Goal: Task Accomplishment & Management: Use online tool/utility

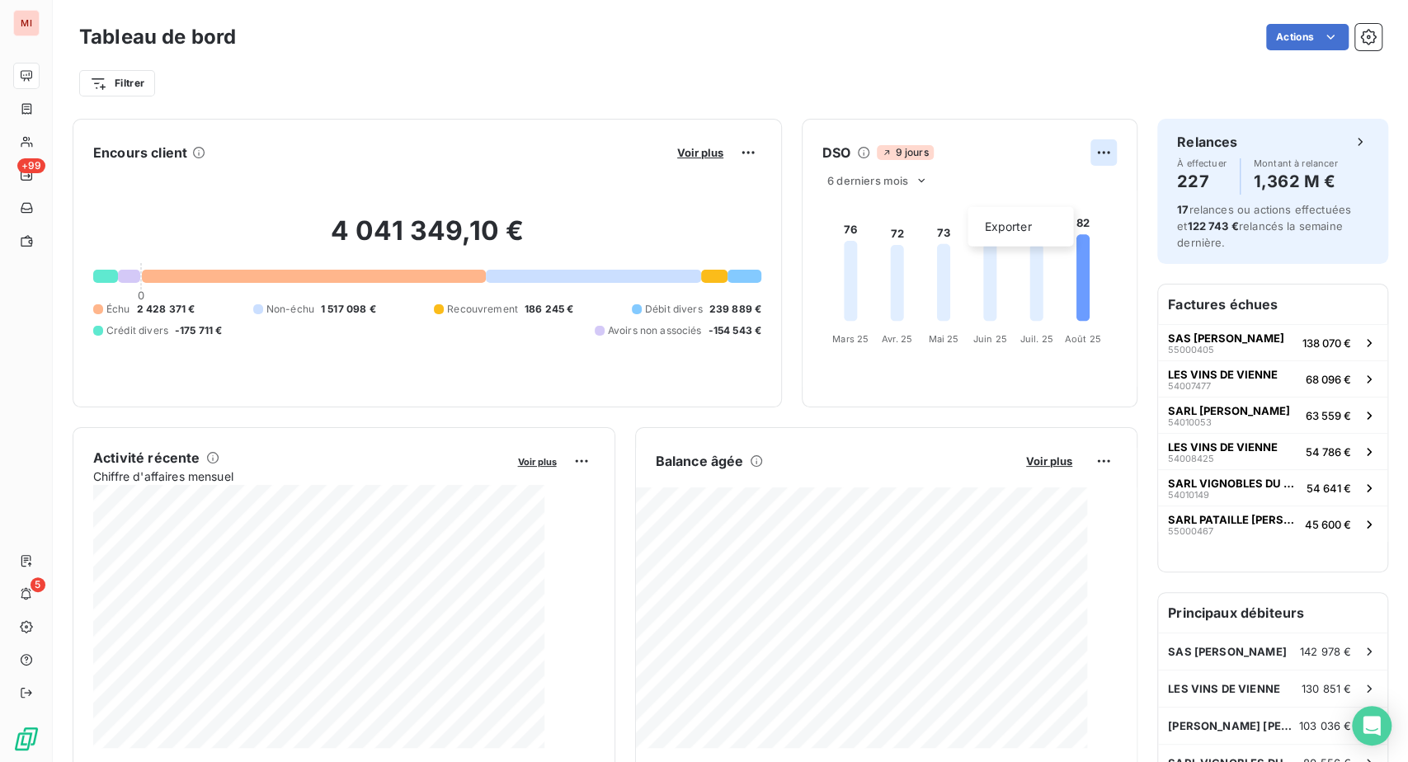
click at [1057, 193] on html "MI +99 5 Tableau de bord Actions Filtrer Encours client Voir plus 4 041 349,10 …" at bounding box center [704, 381] width 1408 height 762
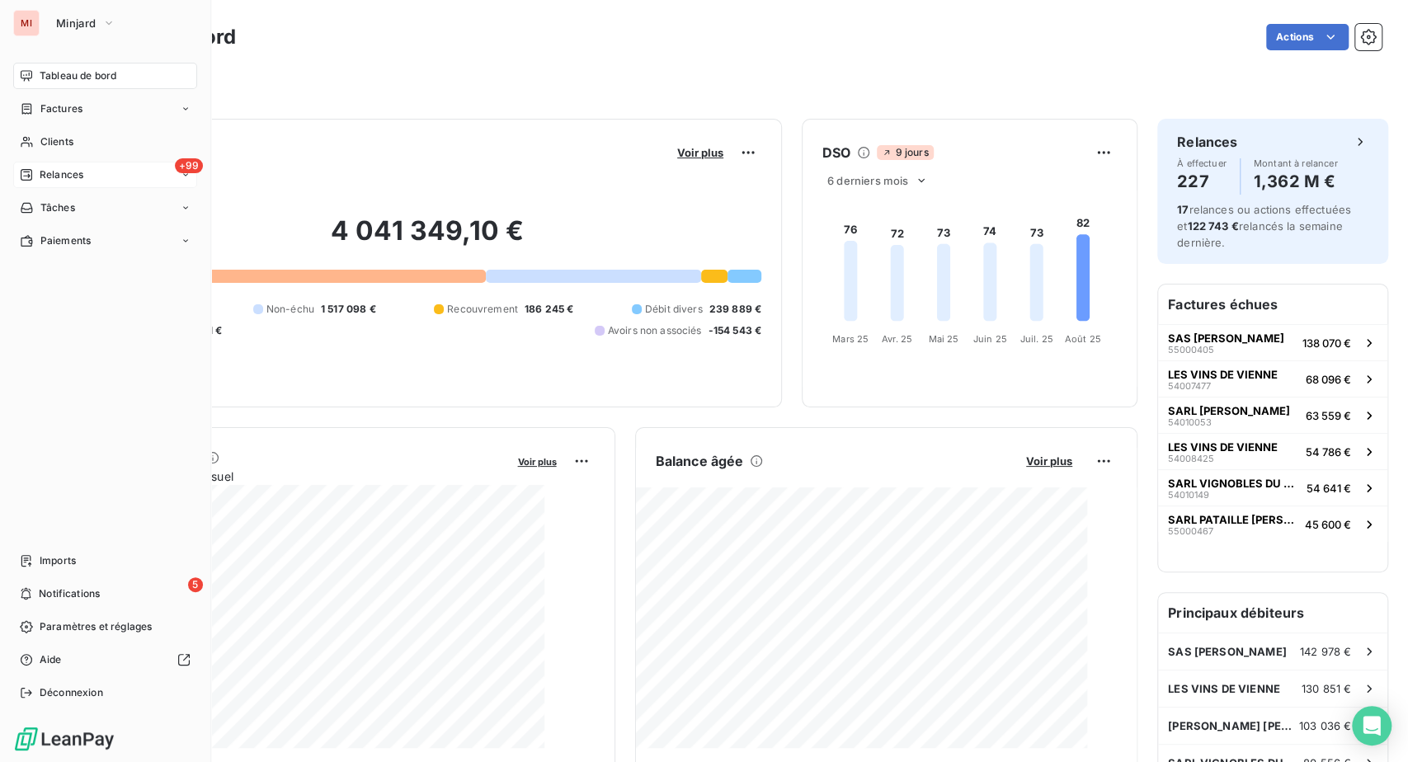
click at [79, 182] on div "Relances" at bounding box center [52, 174] width 64 height 15
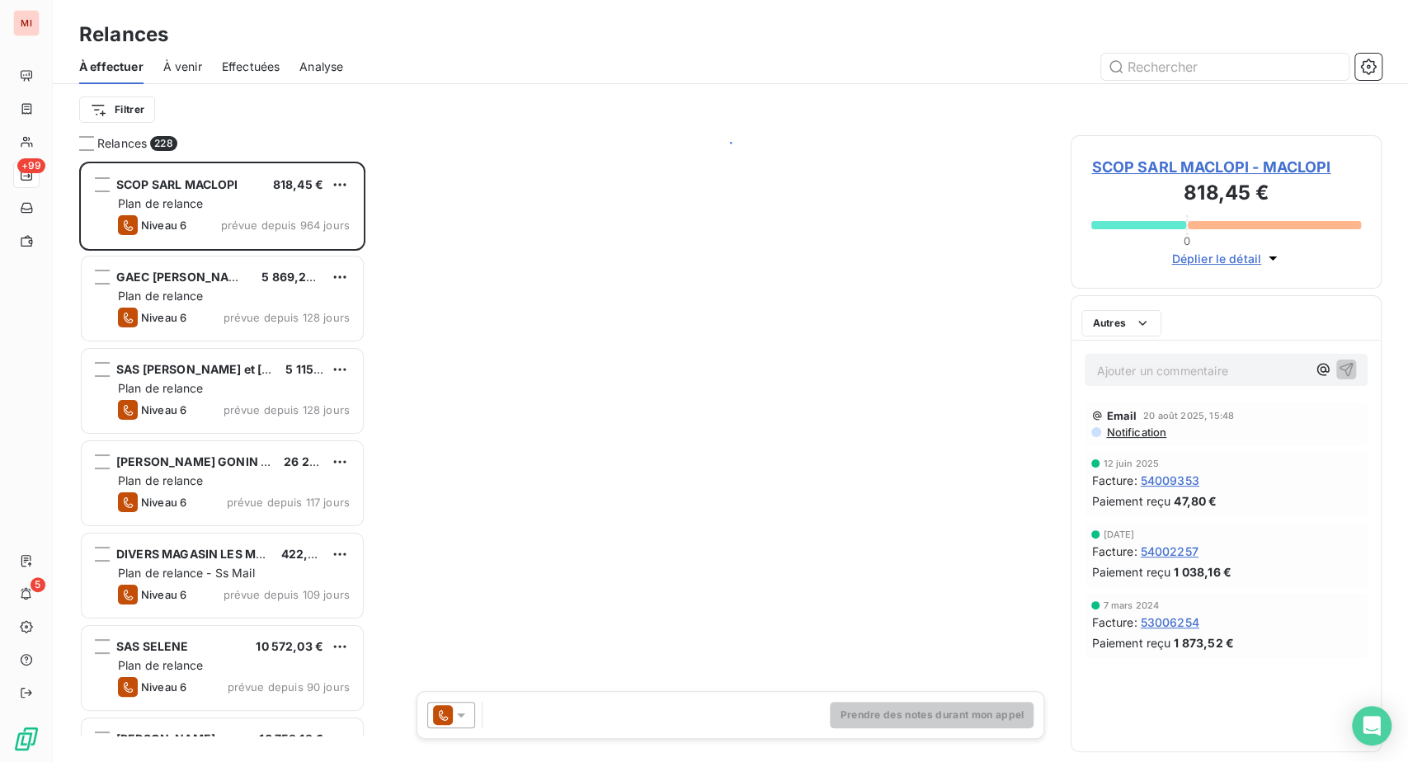
scroll to position [559, 272]
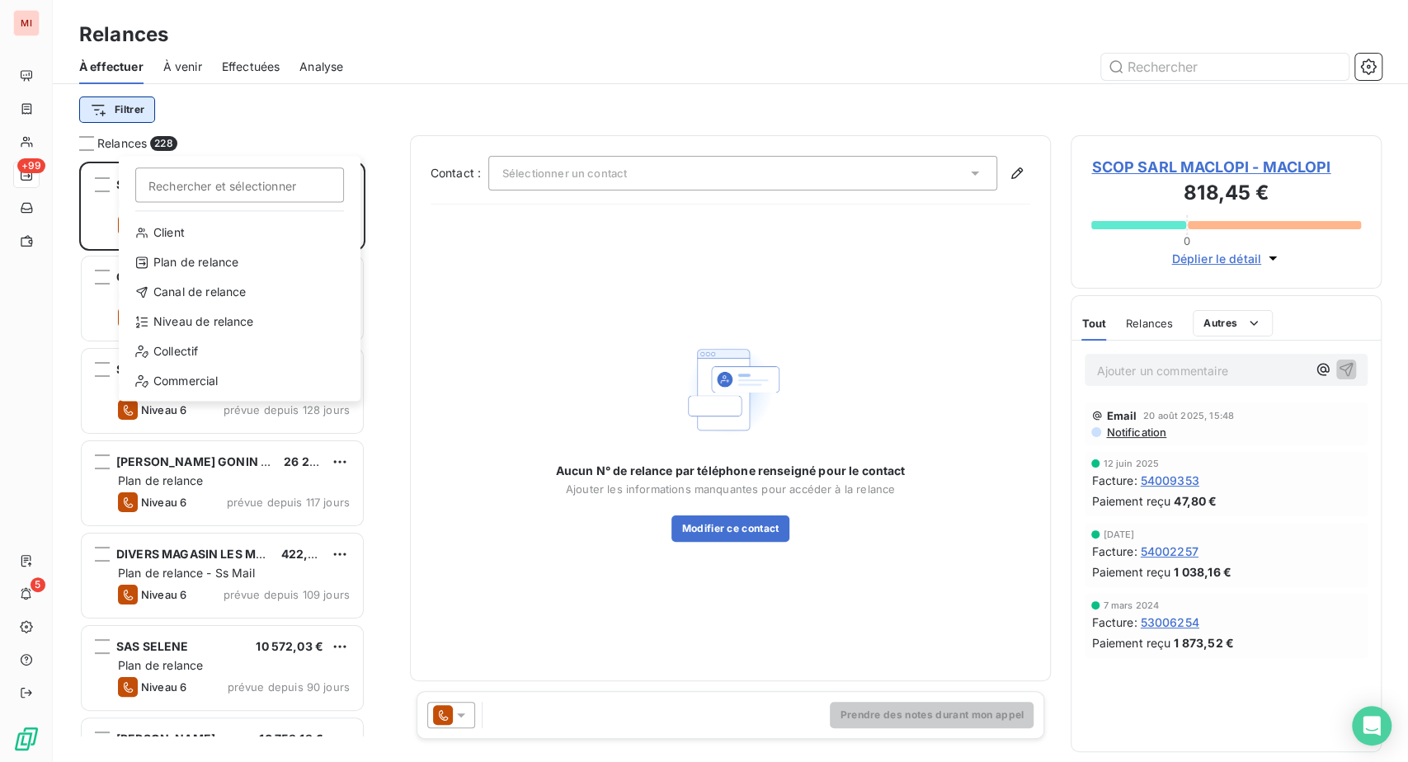
click at [172, 136] on html "MI +99 5 Relances À effectuer À venir Effectuées Analyse Filtrer Rechercher et …" at bounding box center [704, 381] width 1408 height 762
click at [178, 335] on div "Niveau de relance" at bounding box center [239, 322] width 229 height 26
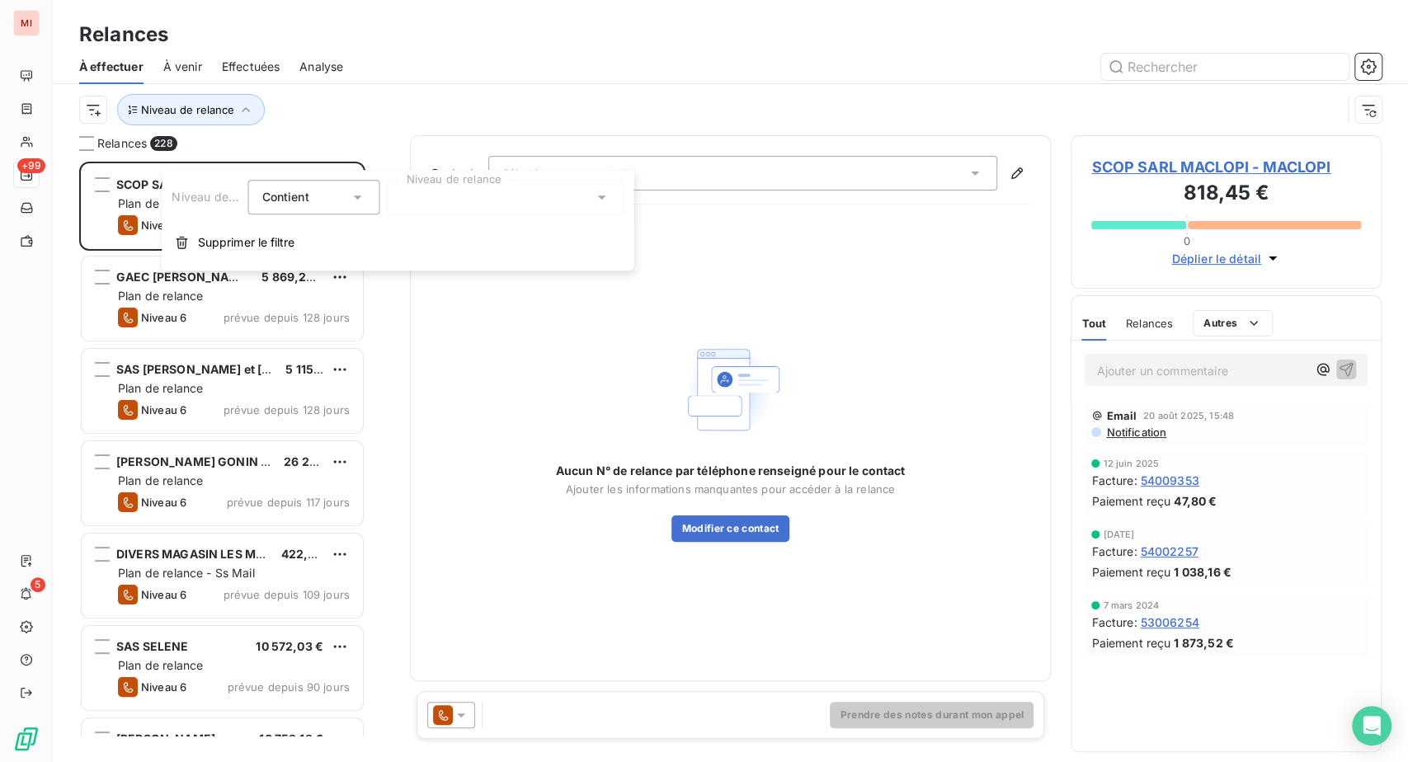
click at [442, 200] on div at bounding box center [505, 197] width 238 height 35
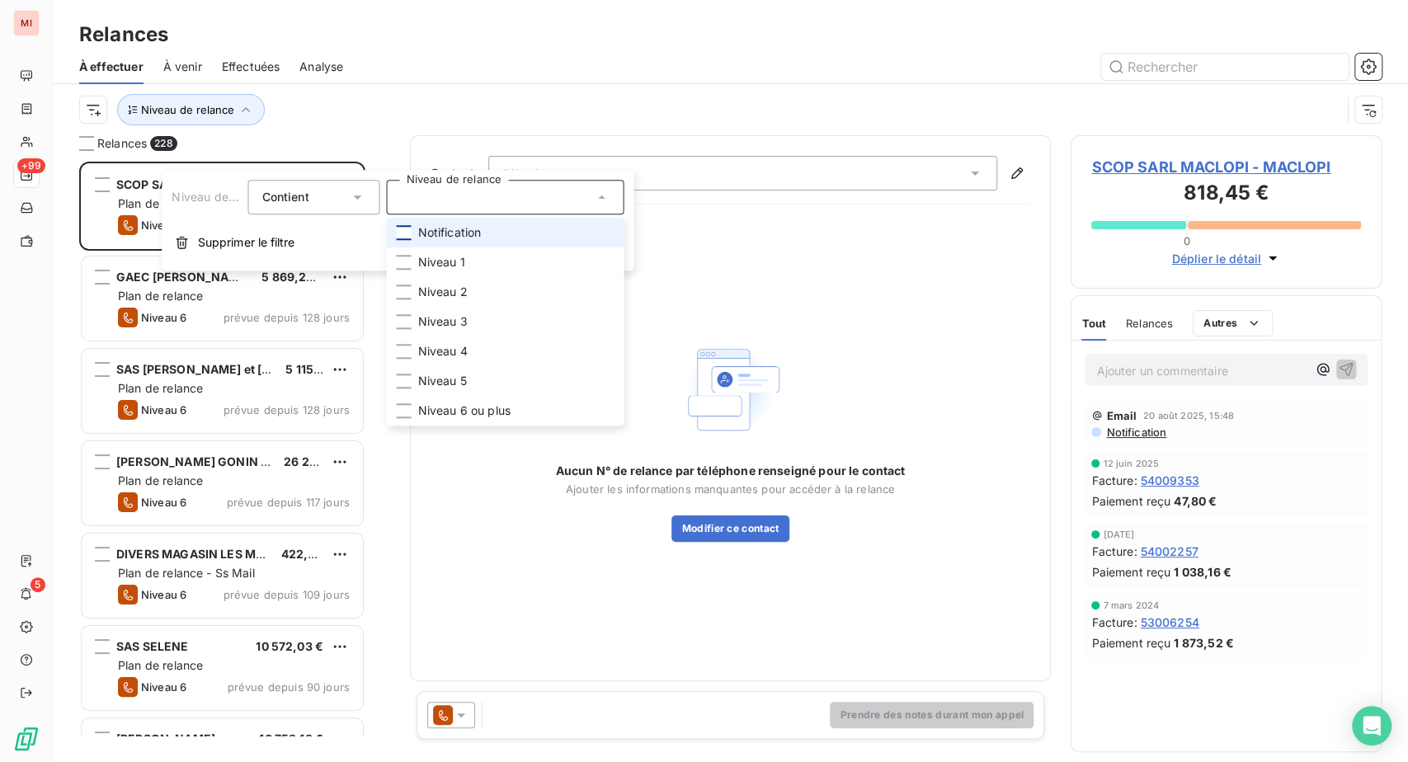
click at [411, 240] on div at bounding box center [403, 232] width 15 height 15
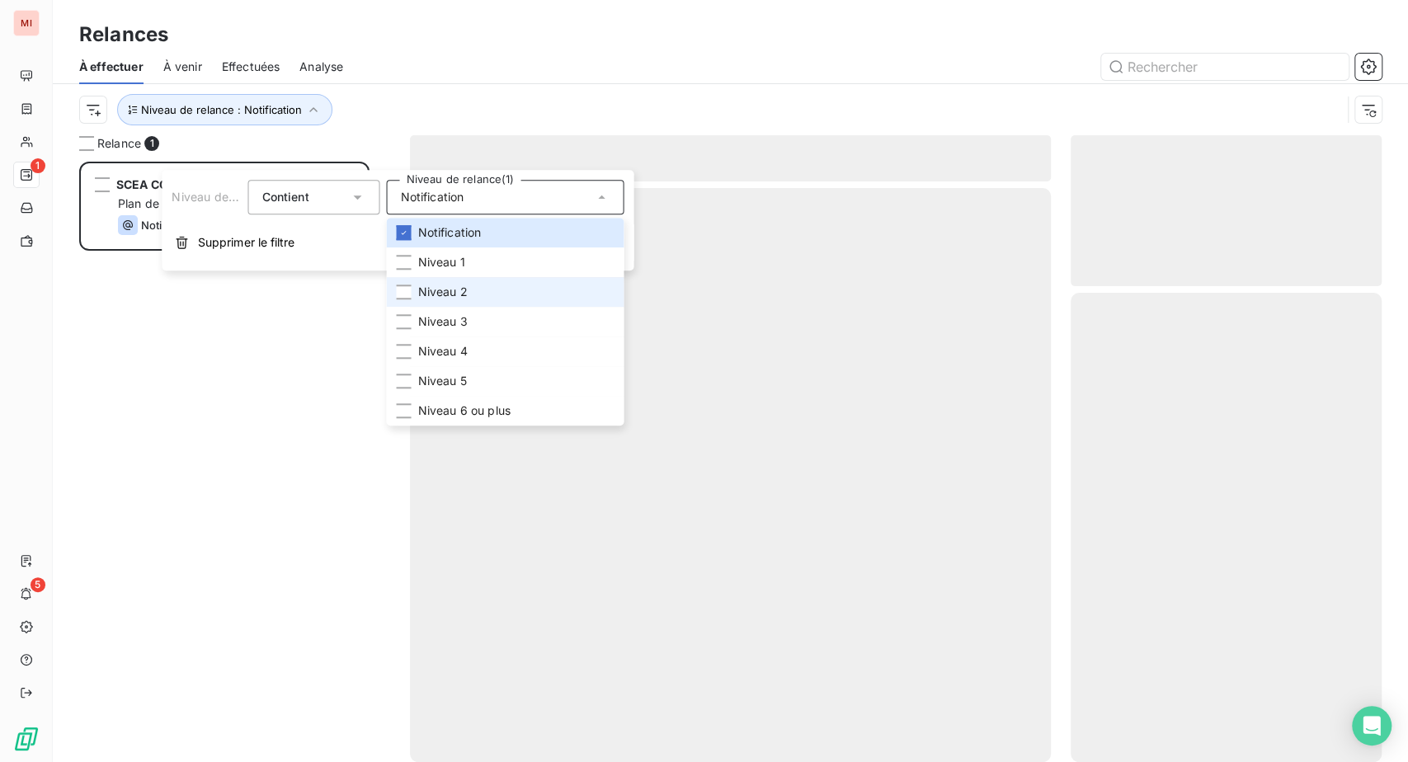
scroll to position [559, 272]
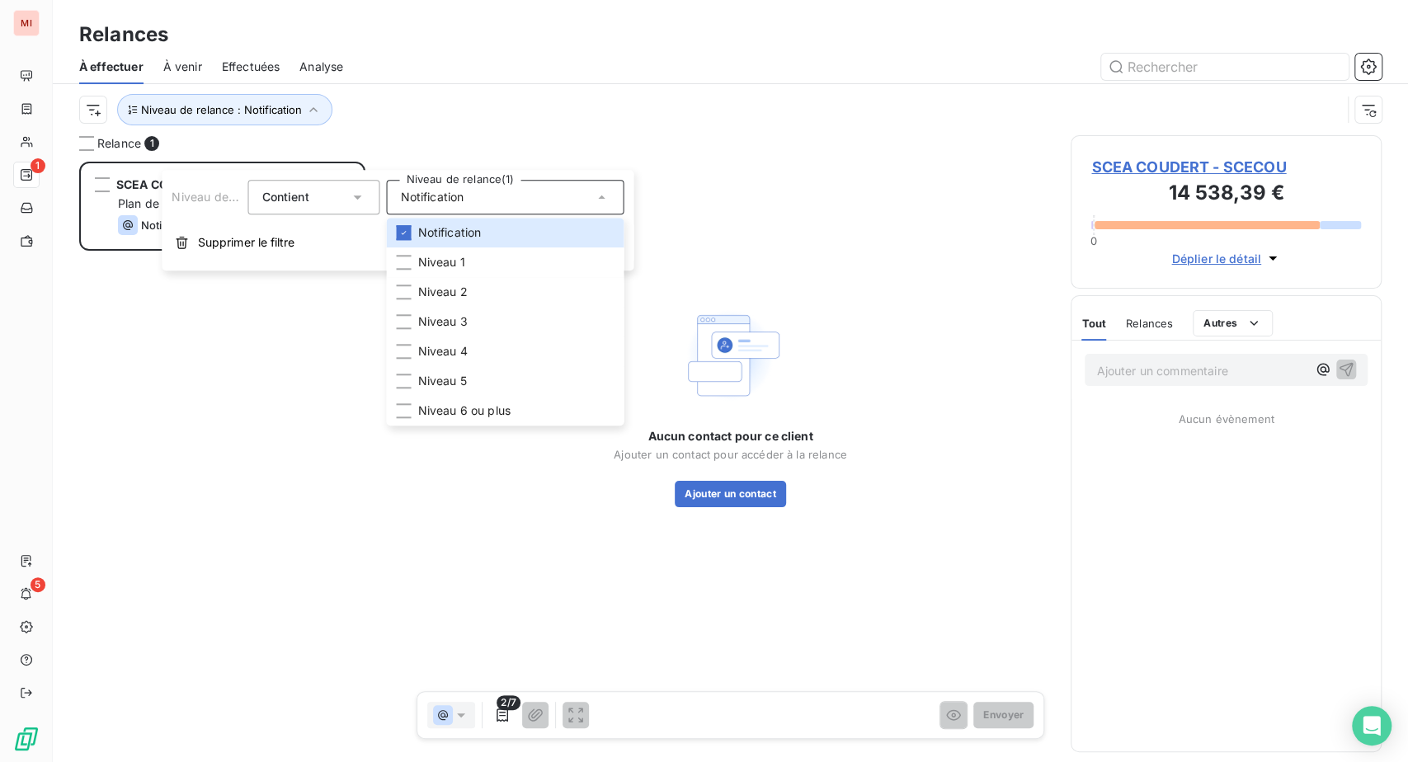
click at [252, 504] on div "SCEA COUDERT 2 247,61 € Plan de relance Notification prévue [DATE]" at bounding box center [222, 449] width 286 height 574
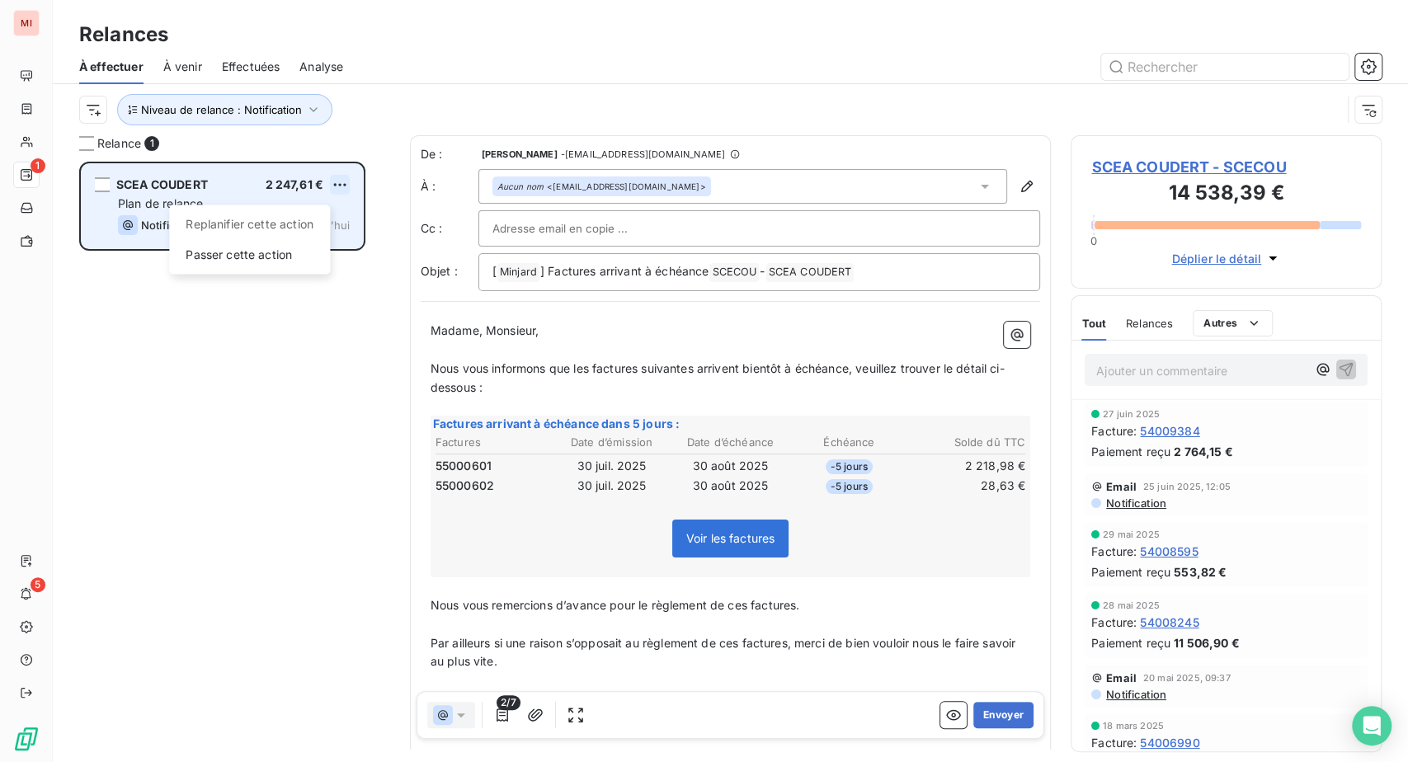
click at [367, 250] on html "MI 1 5 Relances À effectuer À venir Effectuées Analyse Niveau de relance : Noti…" at bounding box center [704, 381] width 1408 height 762
click at [304, 267] on div "Passer cette action" at bounding box center [250, 254] width 148 height 26
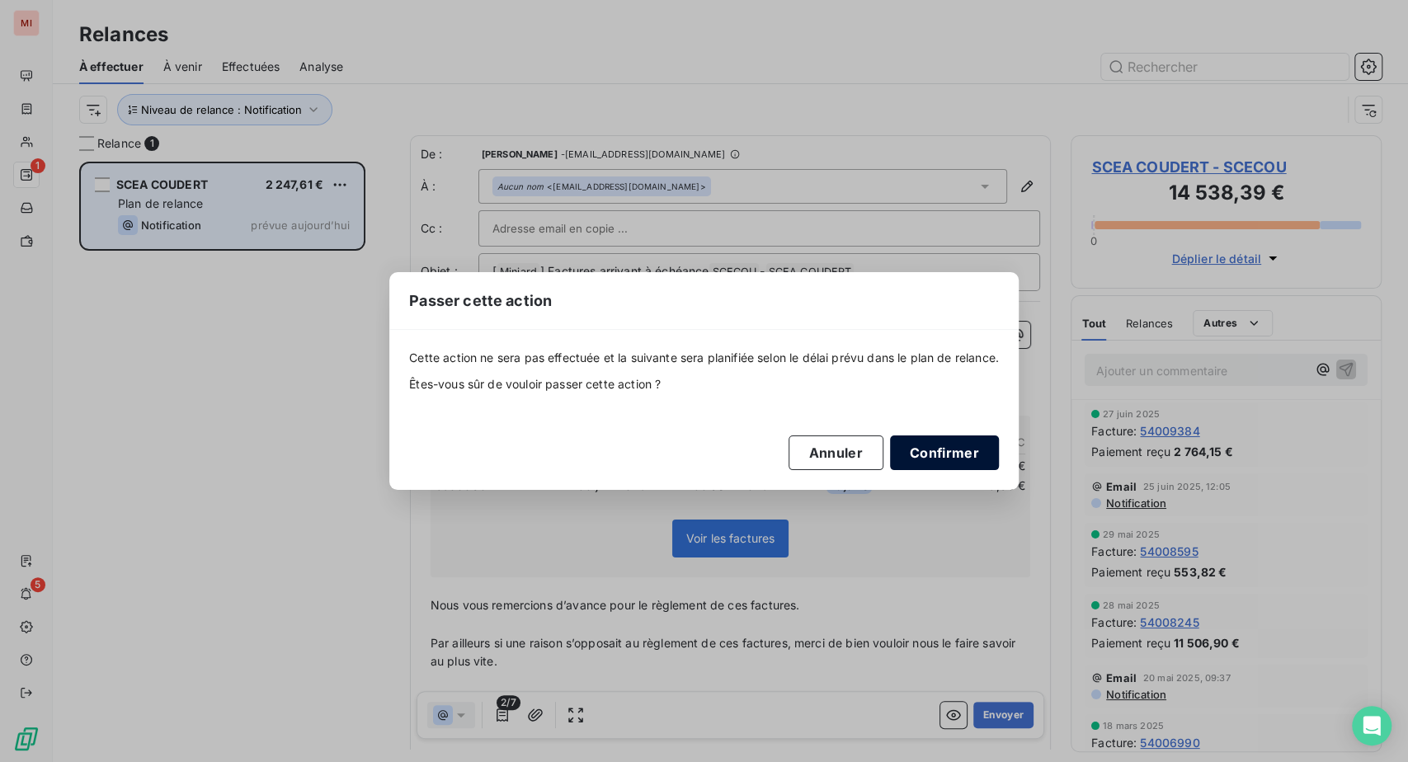
click at [999, 466] on button "Confirmer" at bounding box center [944, 453] width 109 height 35
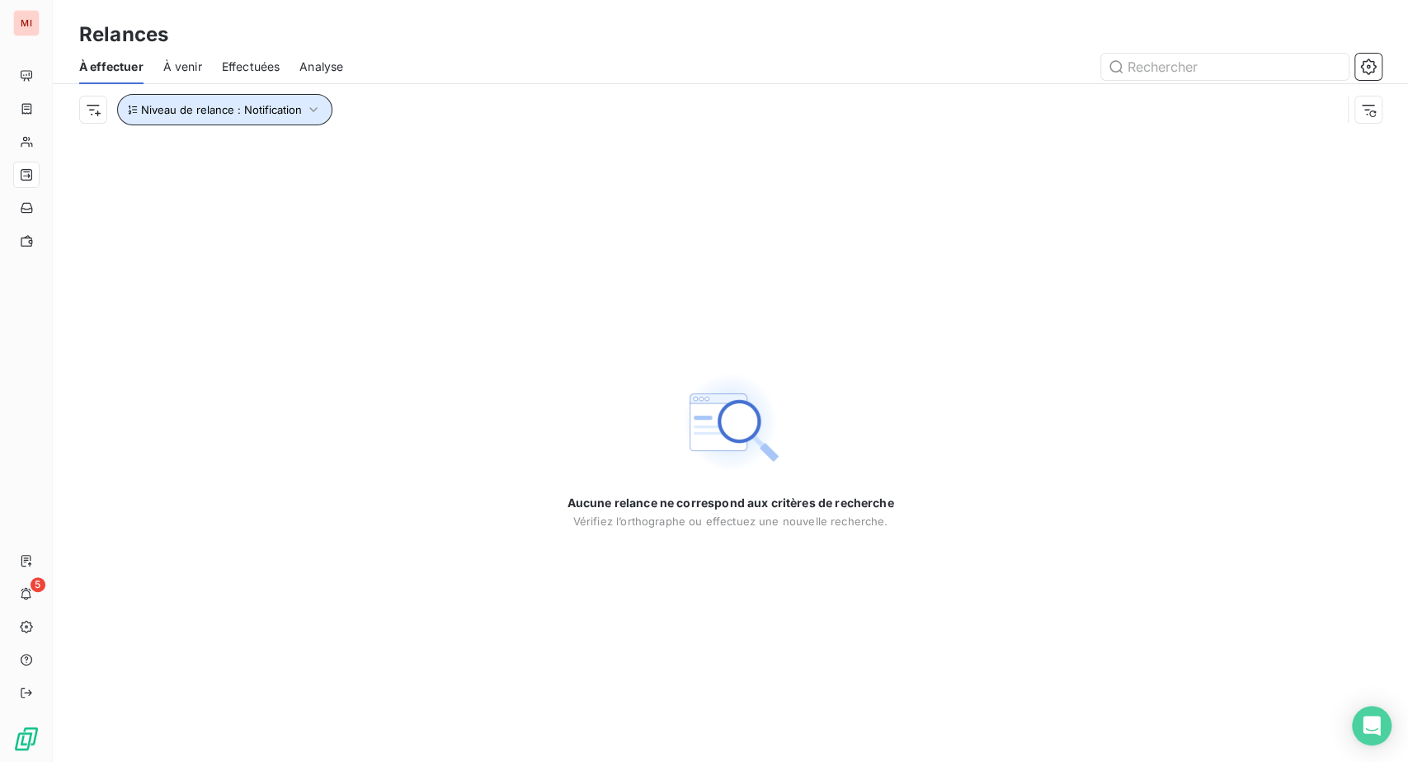
click at [322, 118] on icon "button" at bounding box center [313, 109] width 17 height 17
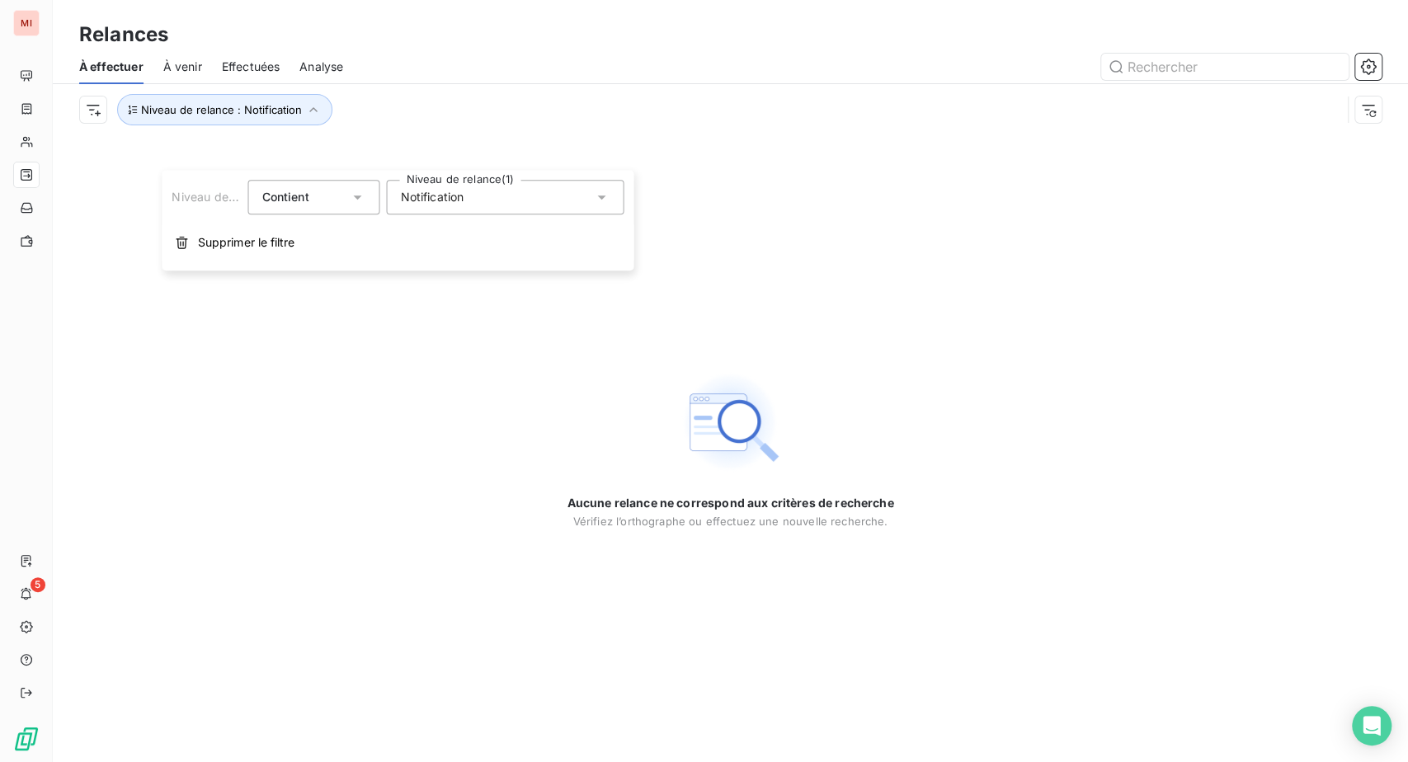
click at [427, 198] on span "Notification" at bounding box center [432, 197] width 64 height 17
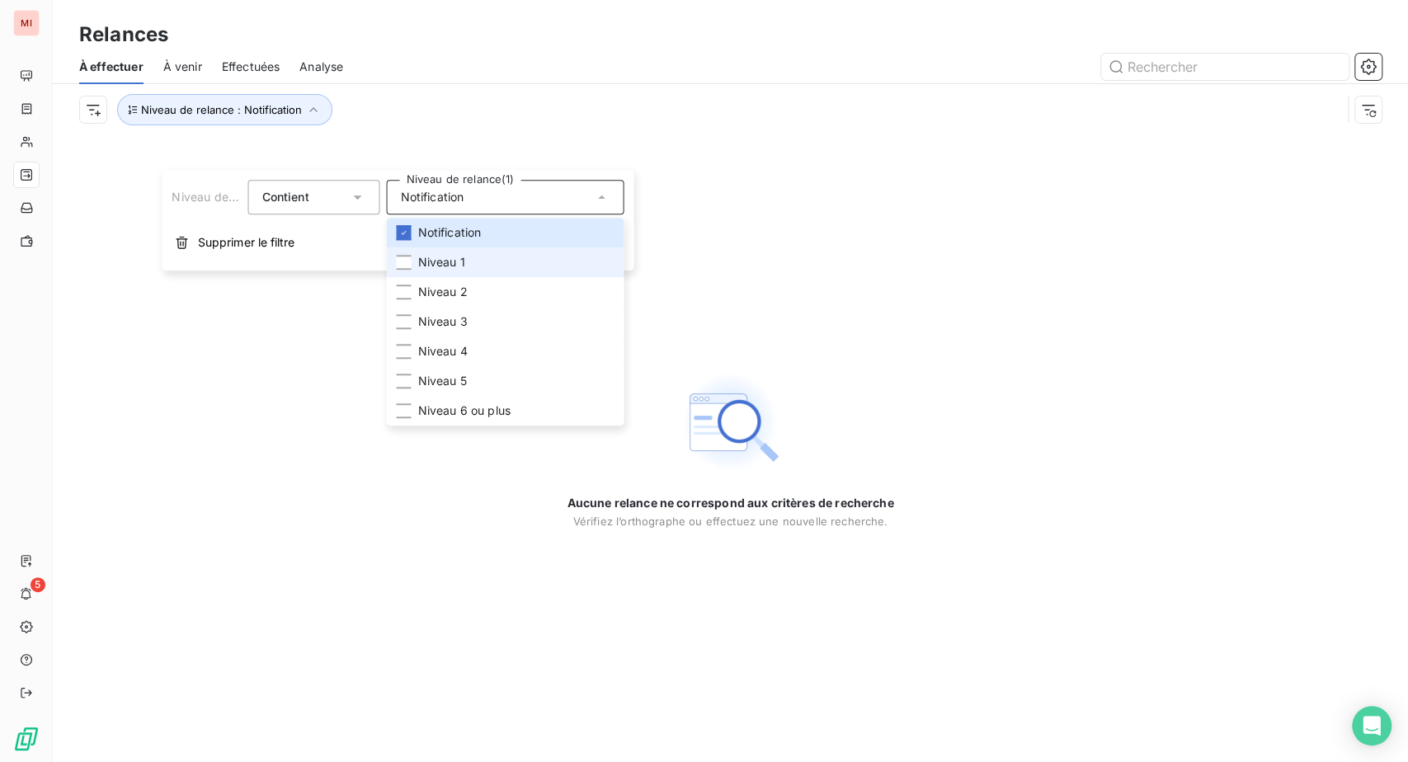
click at [424, 277] on li "Niveau 1" at bounding box center [505, 263] width 238 height 30
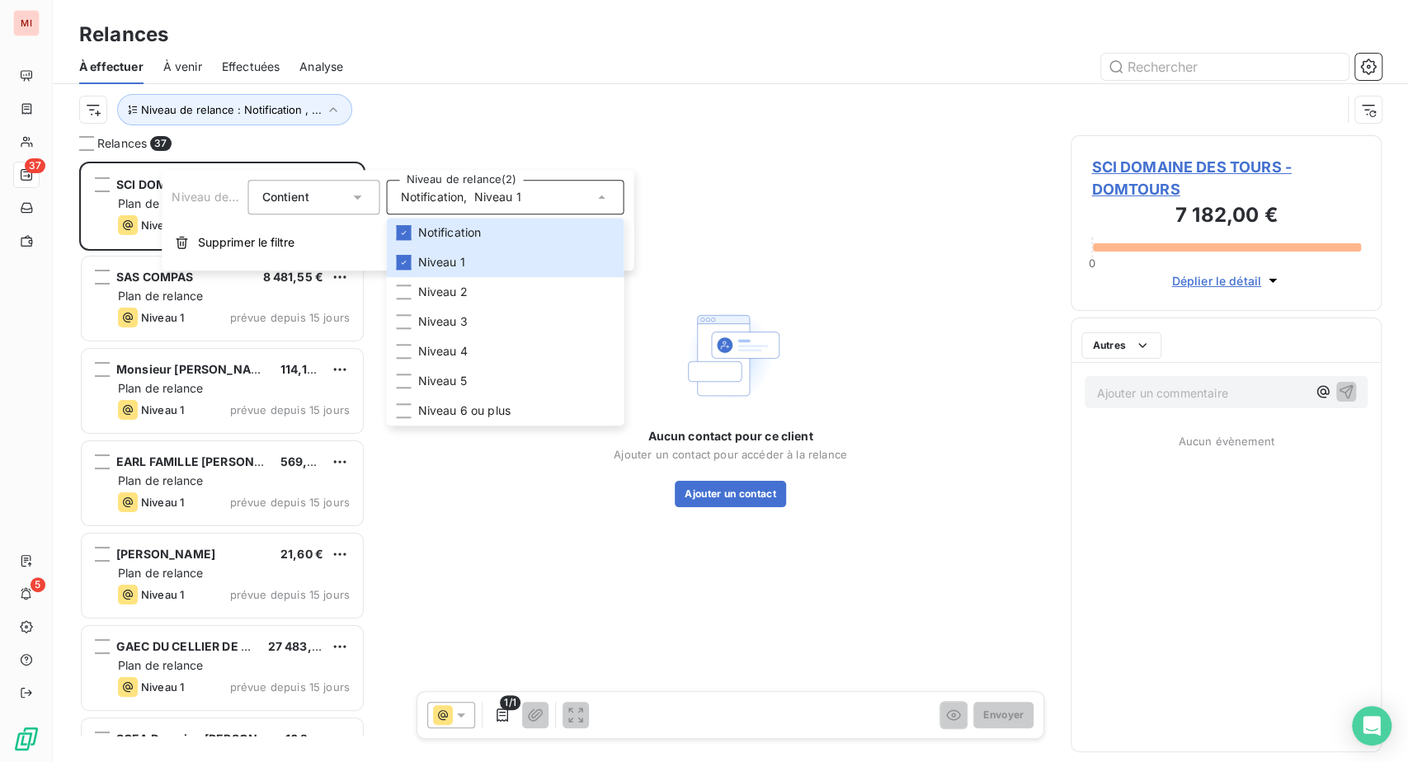
scroll to position [559, 272]
click at [464, 44] on div "Relances" at bounding box center [730, 35] width 1355 height 30
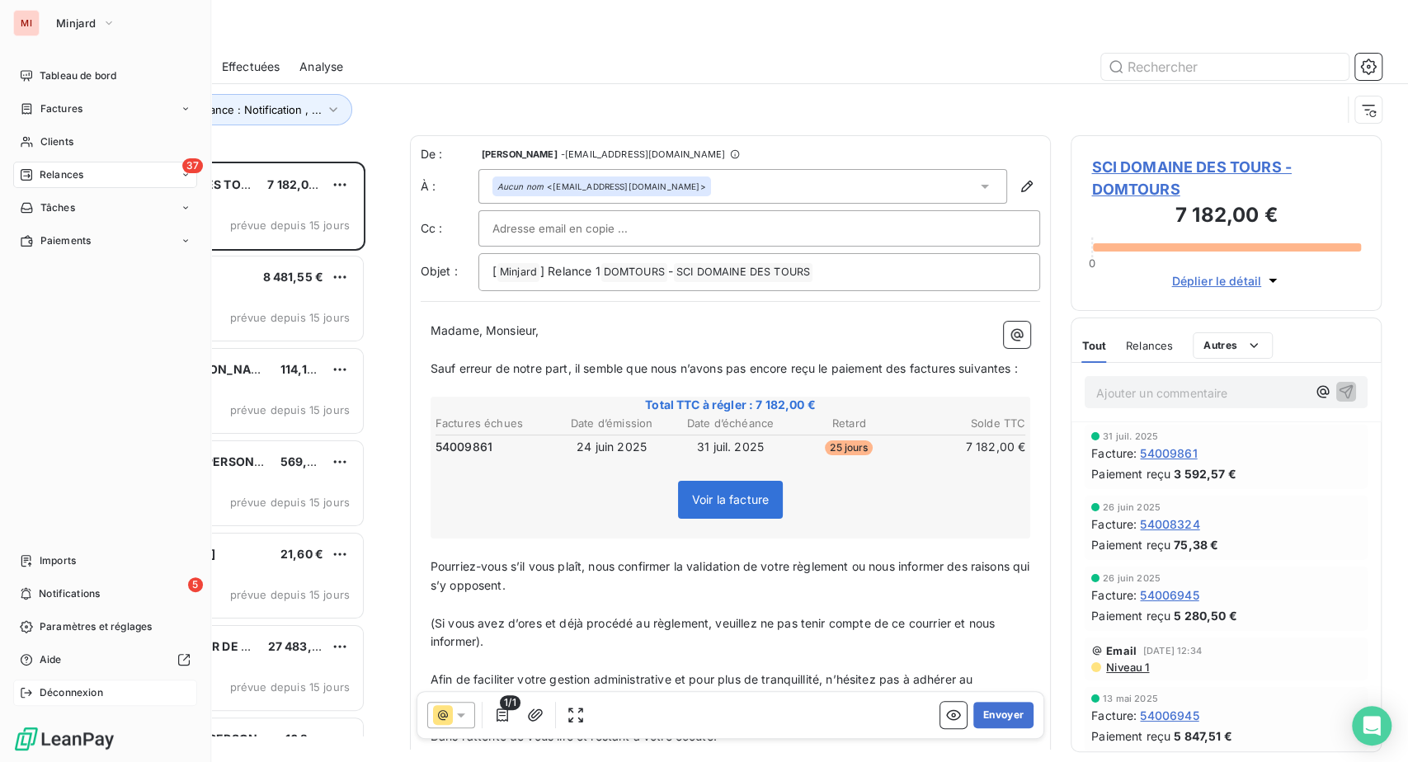
click at [54, 680] on div "Déconnexion" at bounding box center [105, 693] width 184 height 26
